Goal: Find specific page/section: Find specific page/section

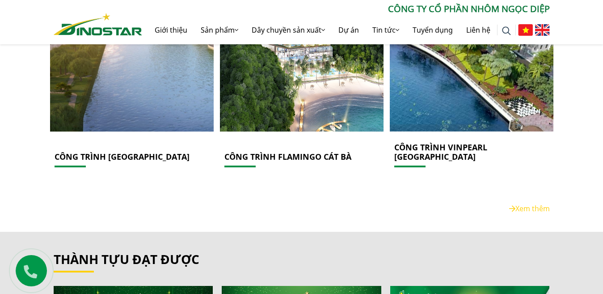
scroll to position [1918, 0]
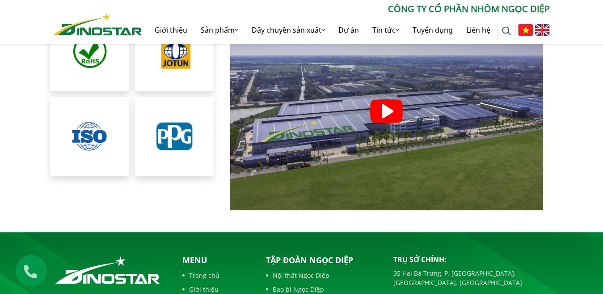
click at [392, 107] on img at bounding box center [386, 111] width 33 height 24
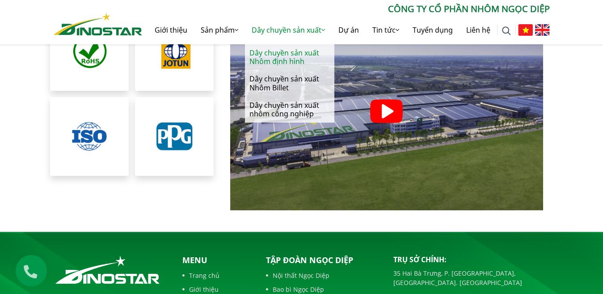
click at [280, 62] on link "Dây chuyền sản xuất Nhôm định hình" at bounding box center [289, 57] width 89 height 26
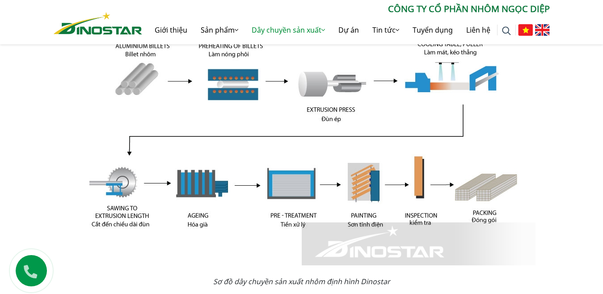
scroll to position [302, 0]
